Goal: Find specific page/section: Find specific page/section

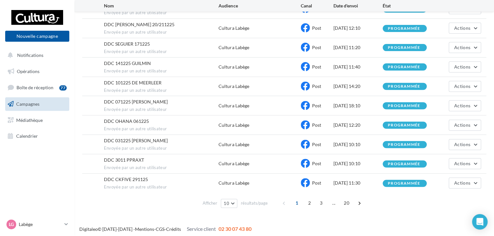
scroll to position [86, 0]
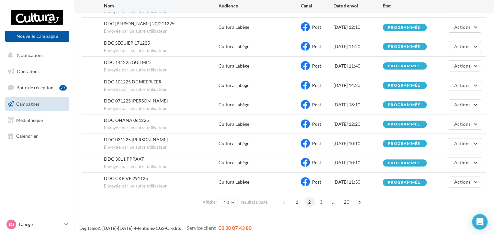
click at [309, 200] on span "2" at bounding box center [309, 202] width 10 height 10
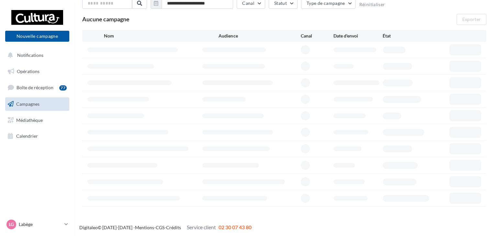
scroll to position [43, 0]
